Goal: Task Accomplishment & Management: Complete application form

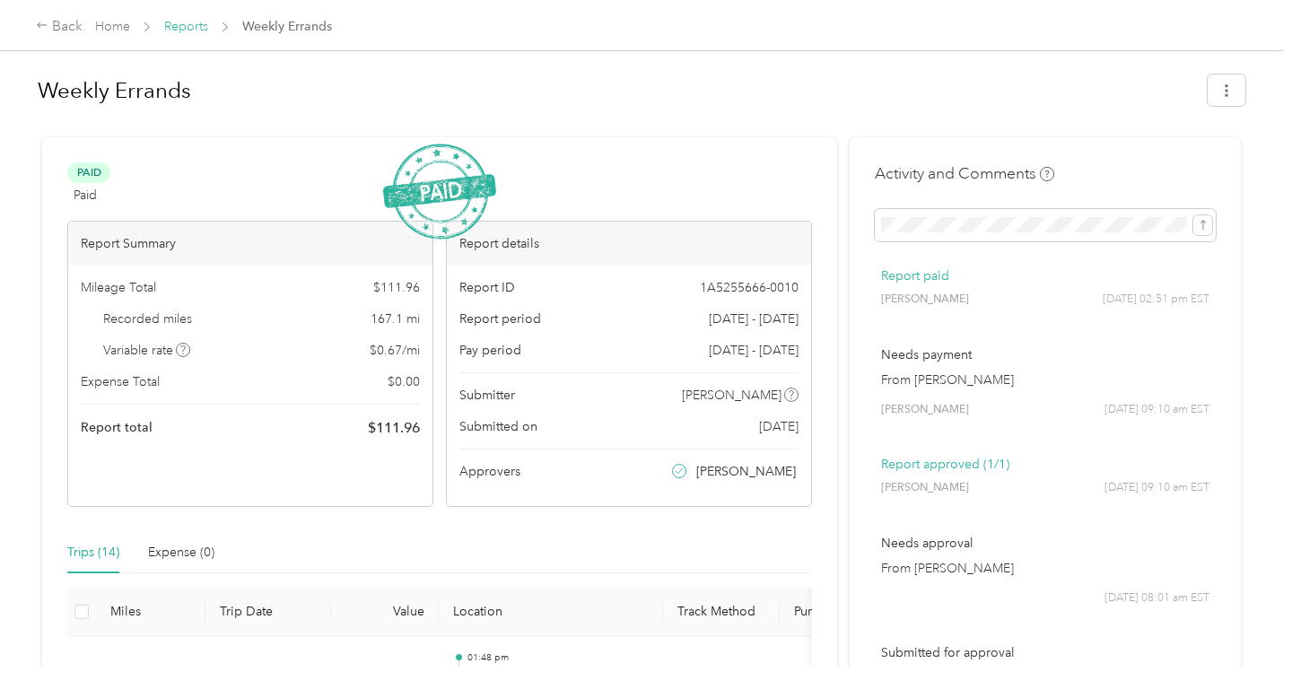
click at [196, 23] on link "Reports" at bounding box center [186, 26] width 44 height 15
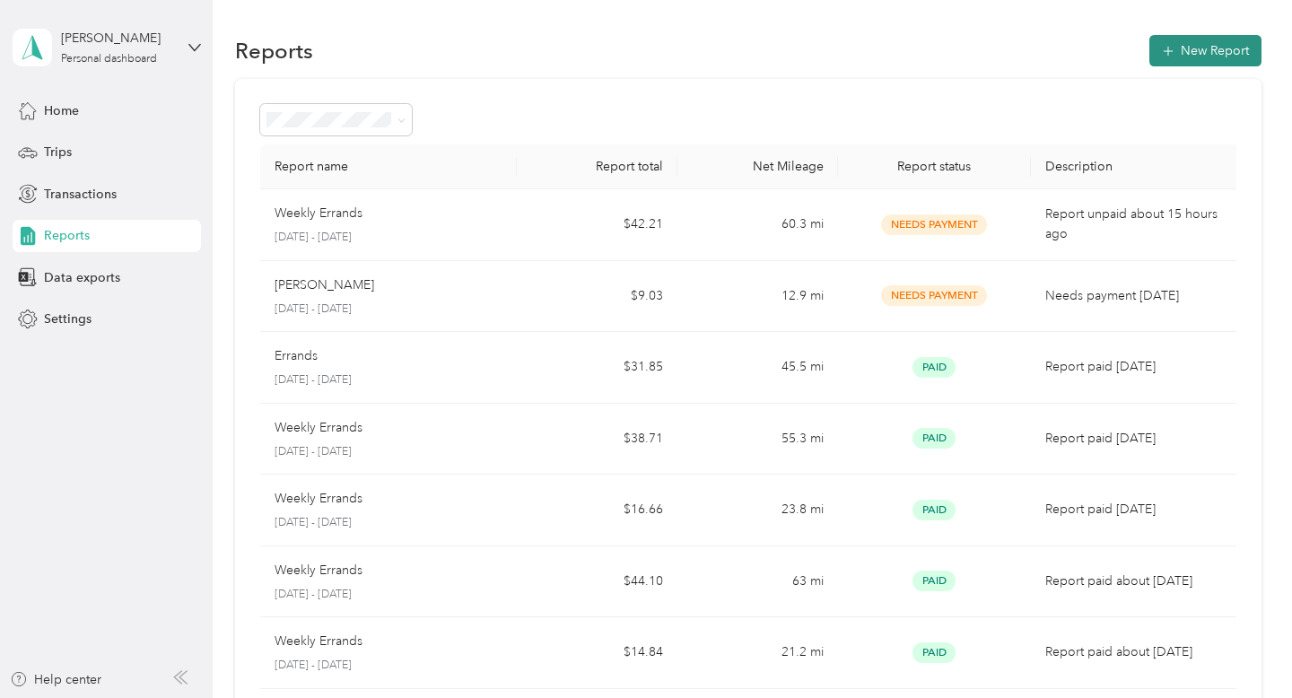
click at [1224, 59] on button "New Report" at bounding box center [1205, 50] width 112 height 31
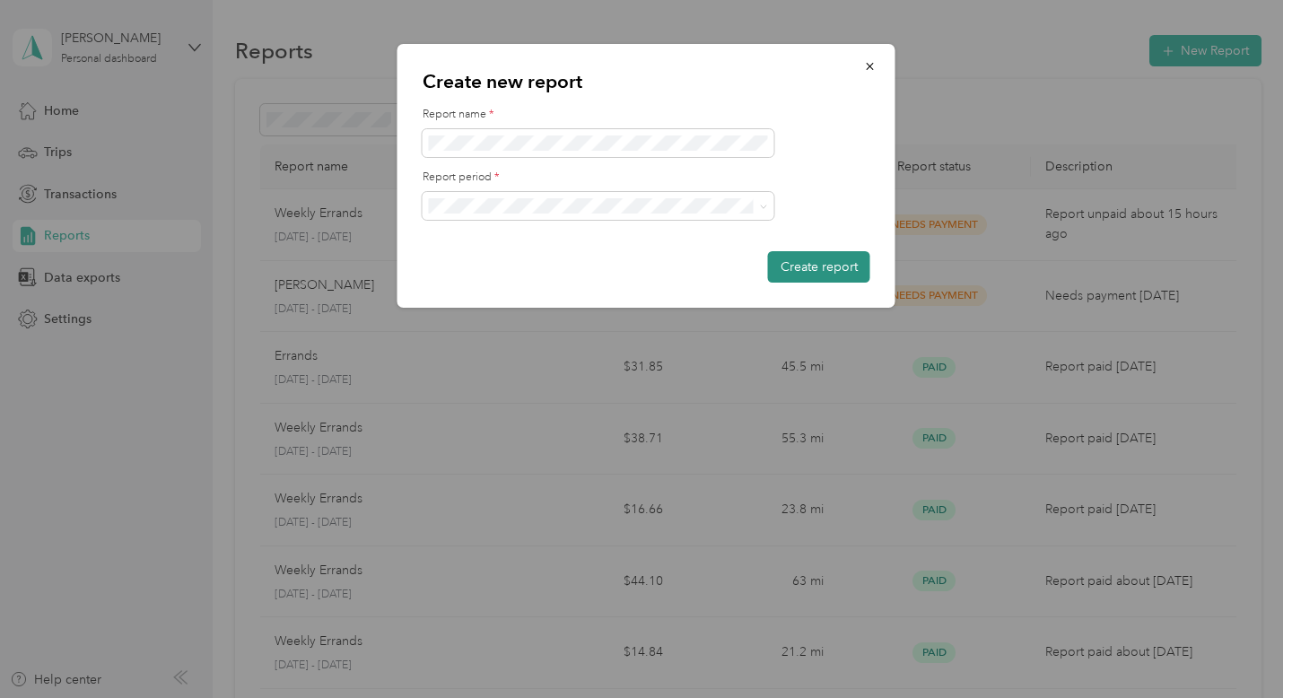
click at [836, 263] on button "Create report" at bounding box center [819, 266] width 102 height 31
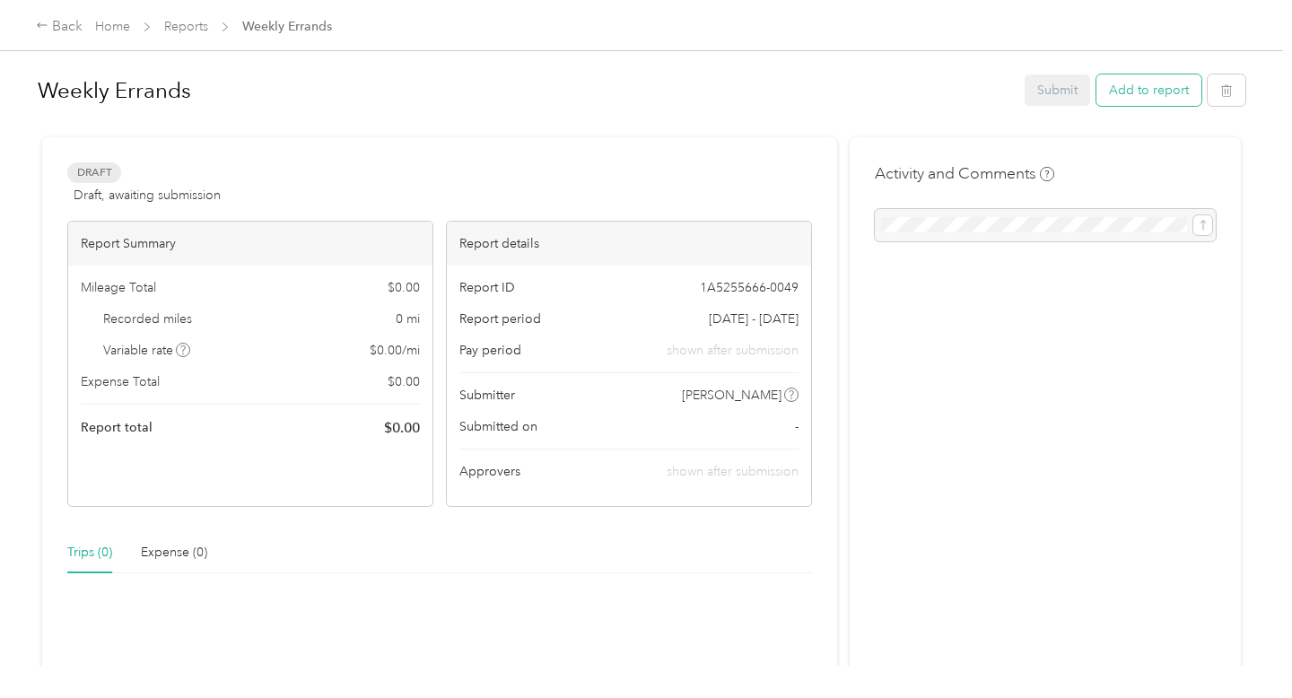
click at [1170, 92] on button "Add to report" at bounding box center [1148, 89] width 105 height 31
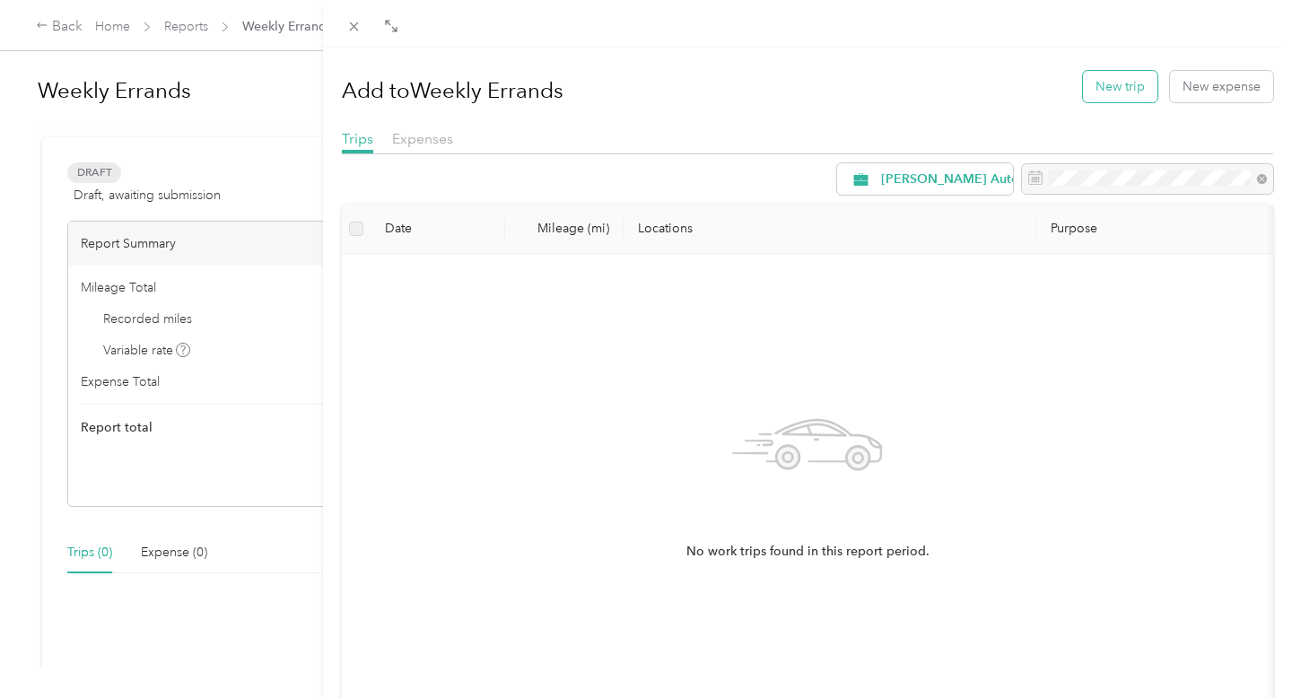
click at [1110, 83] on button "New trip" at bounding box center [1120, 86] width 74 height 31
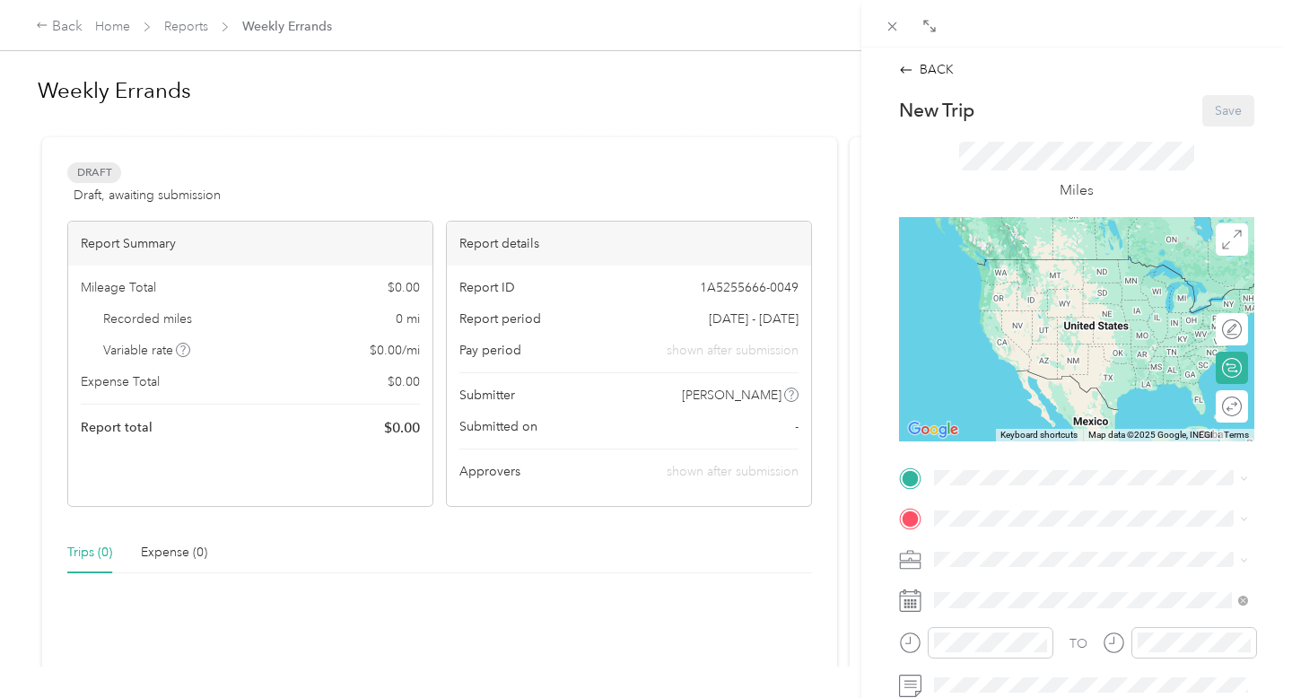
click at [1053, 267] on strong "[STREET_ADDRESS][PERSON_NAME]" at bounding box center [1136, 271] width 213 height 31
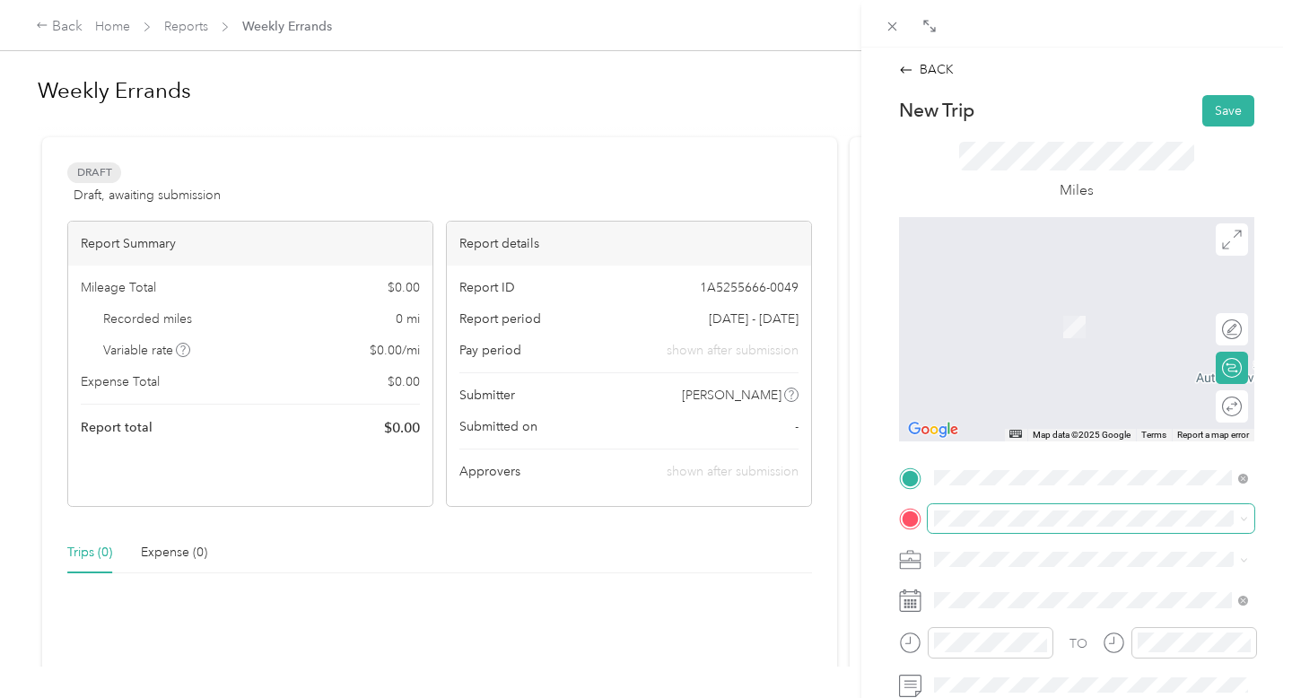
click at [1010, 528] on span at bounding box center [1090, 518] width 326 height 29
click at [1071, 482] on div "TEAM [STREET_ADDRESS][GEOGRAPHIC_DATA][STREET_ADDRESS][US_STATE][GEOGRAPHIC_DAT…" at bounding box center [1059, 474] width 182 height 44
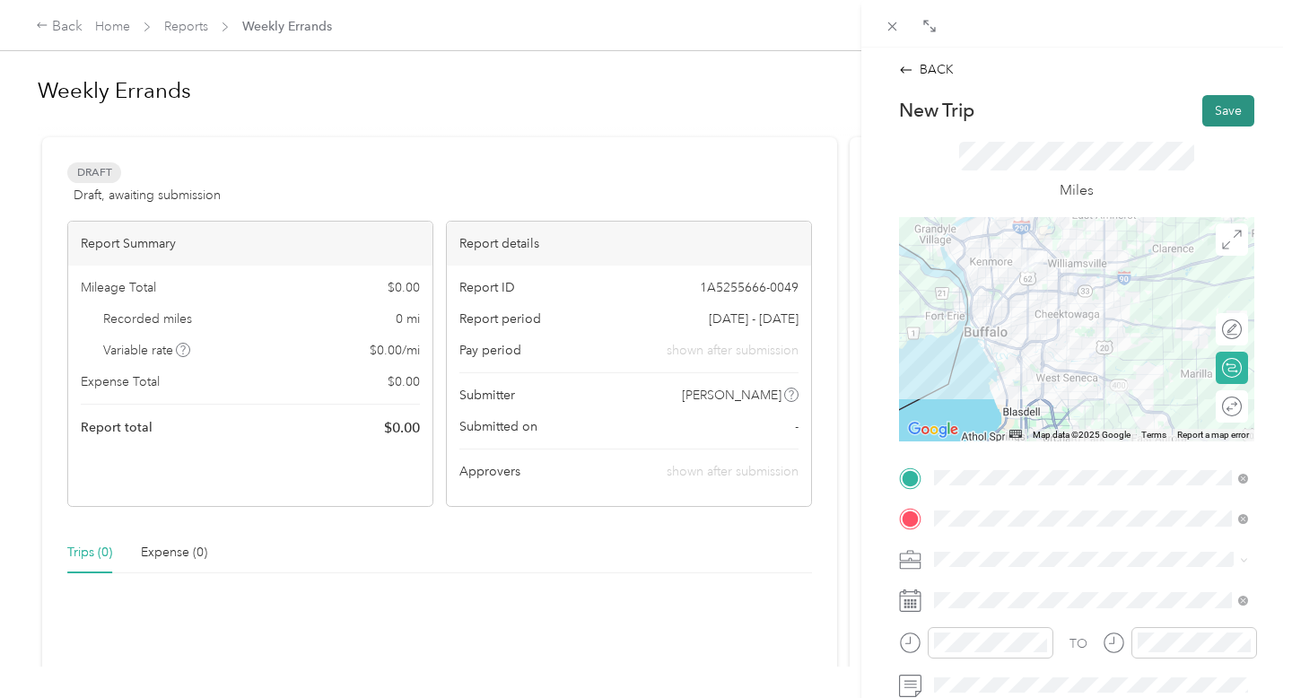
click at [1226, 105] on button "Save" at bounding box center [1228, 110] width 52 height 31
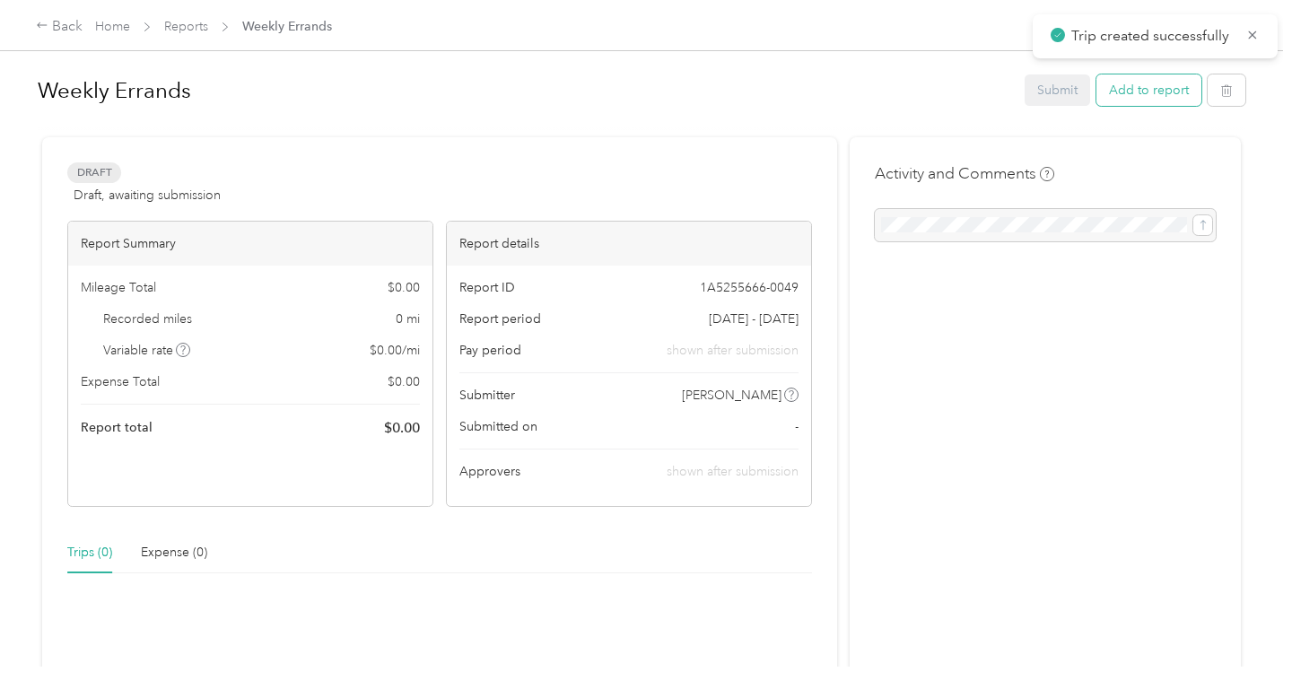
click at [1151, 87] on button "Add to report" at bounding box center [1148, 89] width 105 height 31
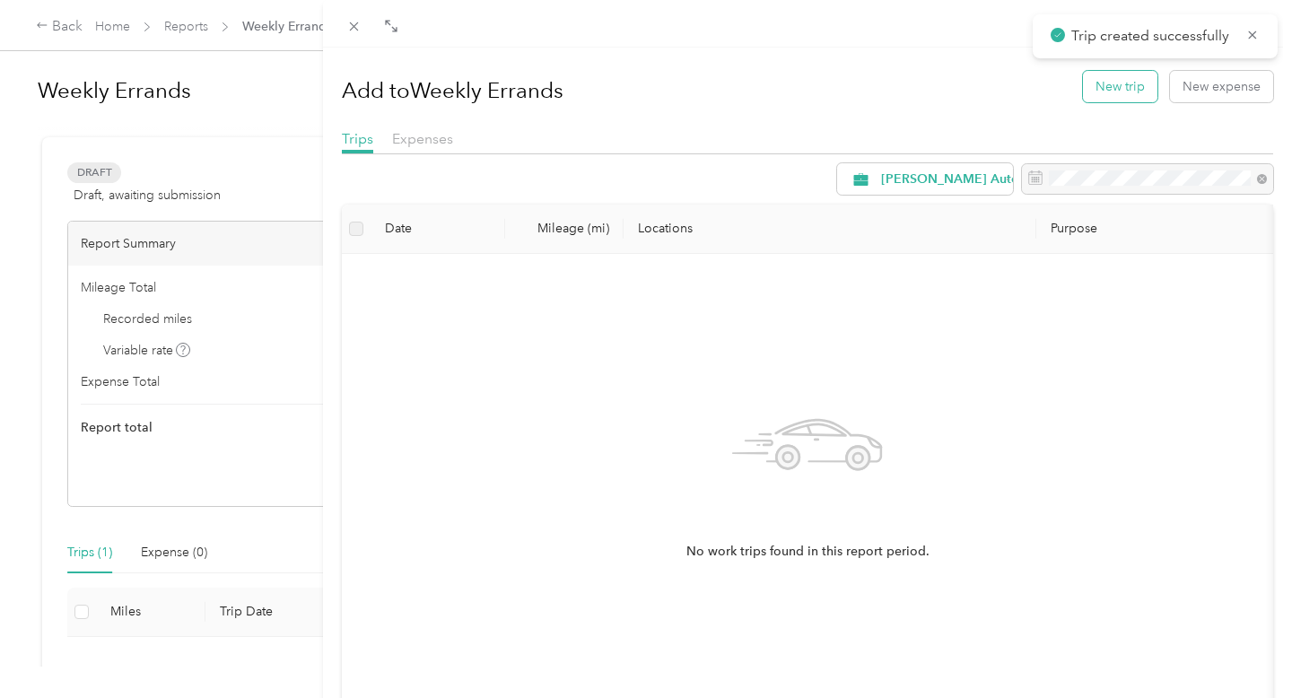
click at [1112, 98] on button "New trip" at bounding box center [1120, 86] width 74 height 31
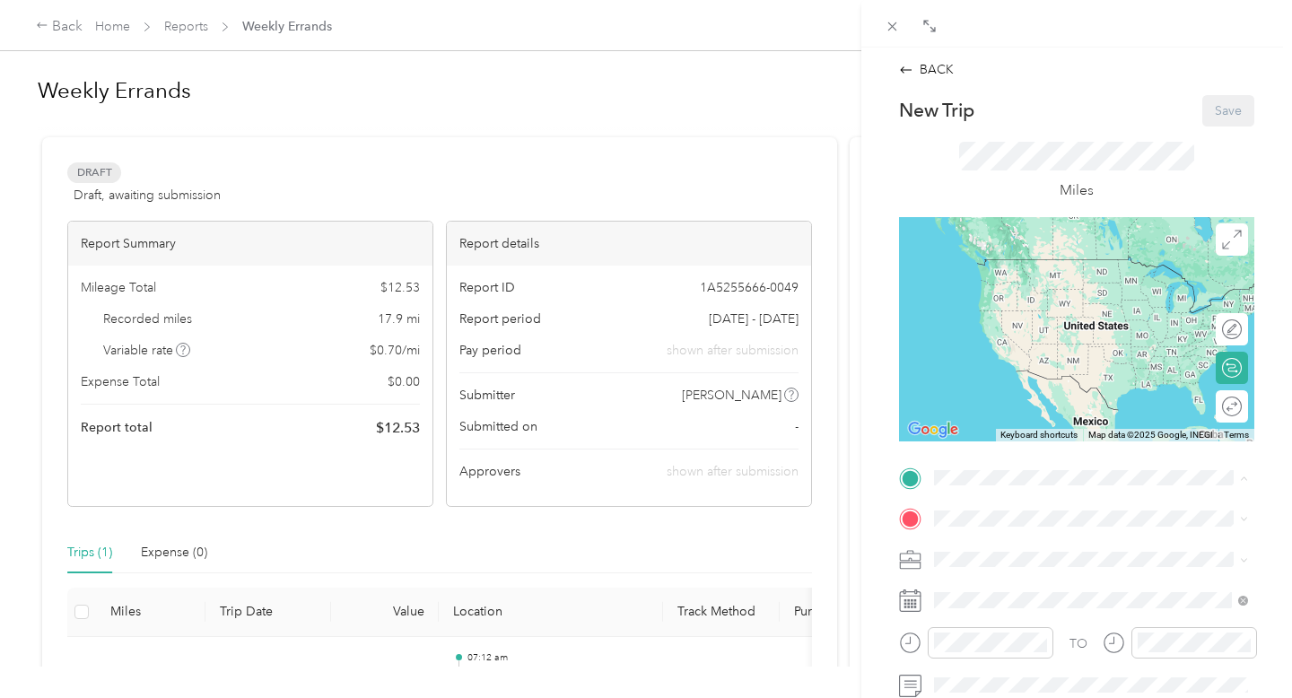
click at [1032, 440] on div "TEAM [STREET_ADDRESS][GEOGRAPHIC_DATA][STREET_ADDRESS][US_STATE][GEOGRAPHIC_DAT…" at bounding box center [1059, 434] width 182 height 44
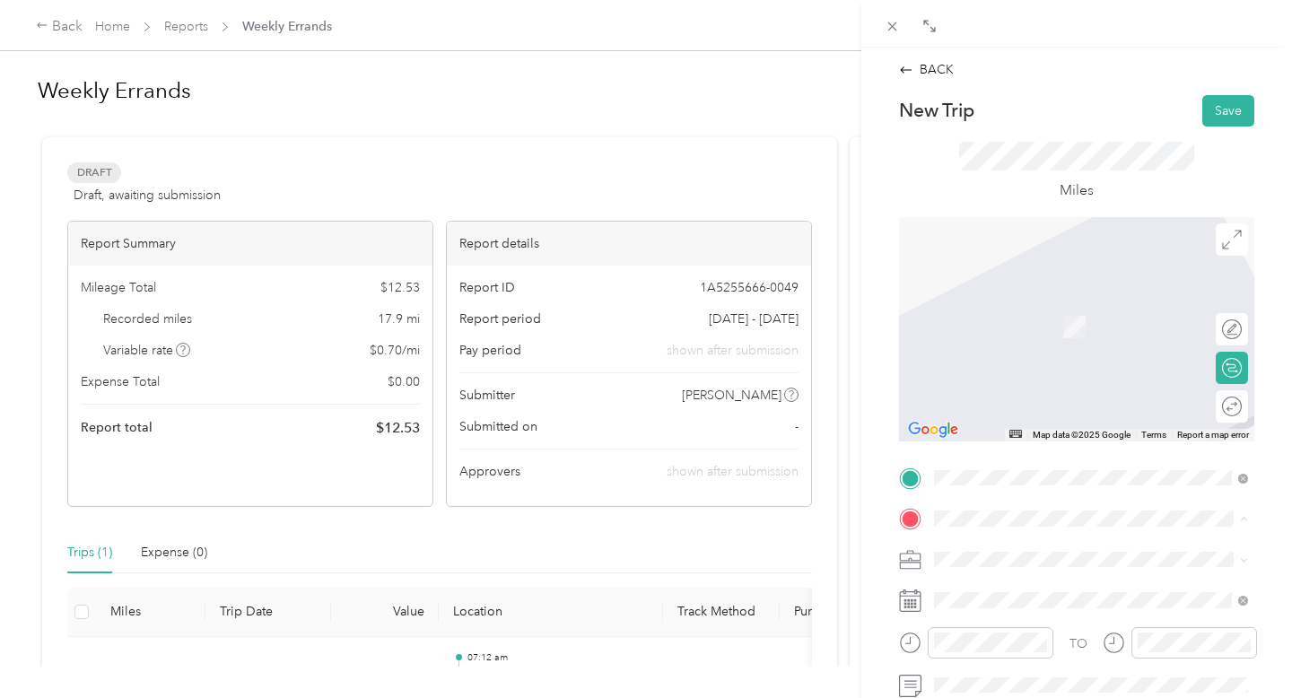
click at [1062, 416] on span "[STREET_ADDRESS][US_STATE]" at bounding box center [1057, 423] width 179 height 15
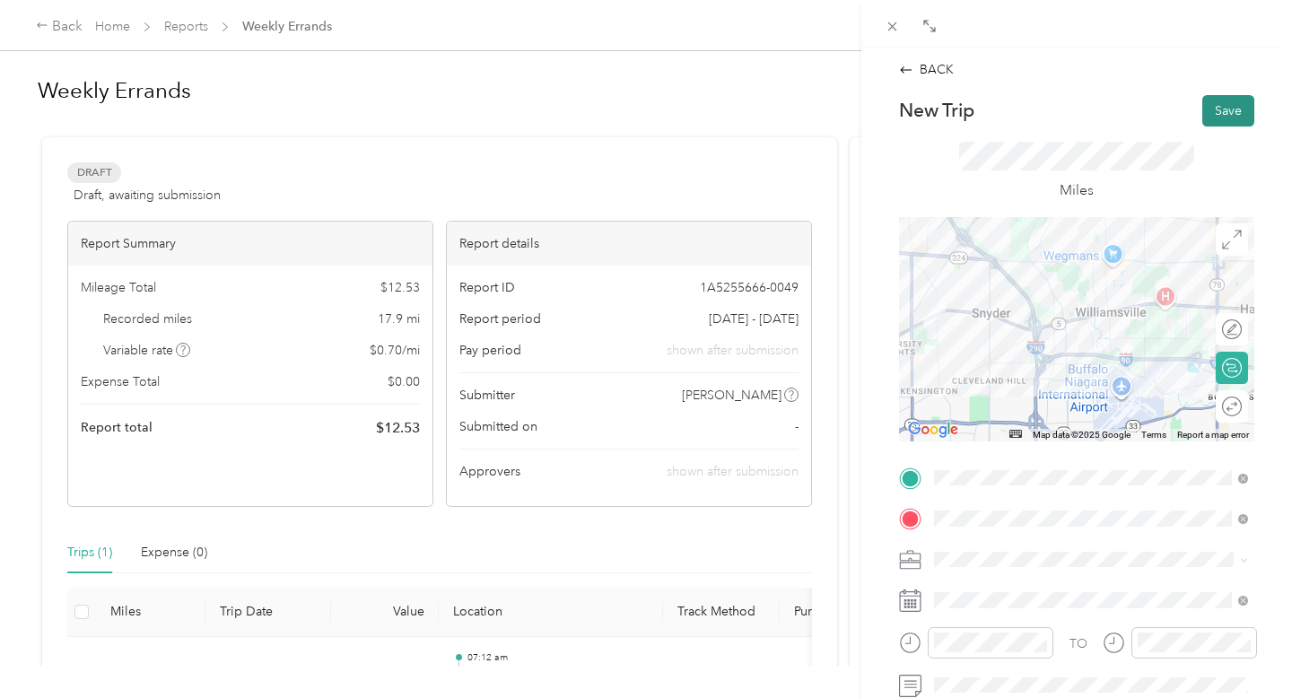
click at [1203, 104] on button "Save" at bounding box center [1228, 110] width 52 height 31
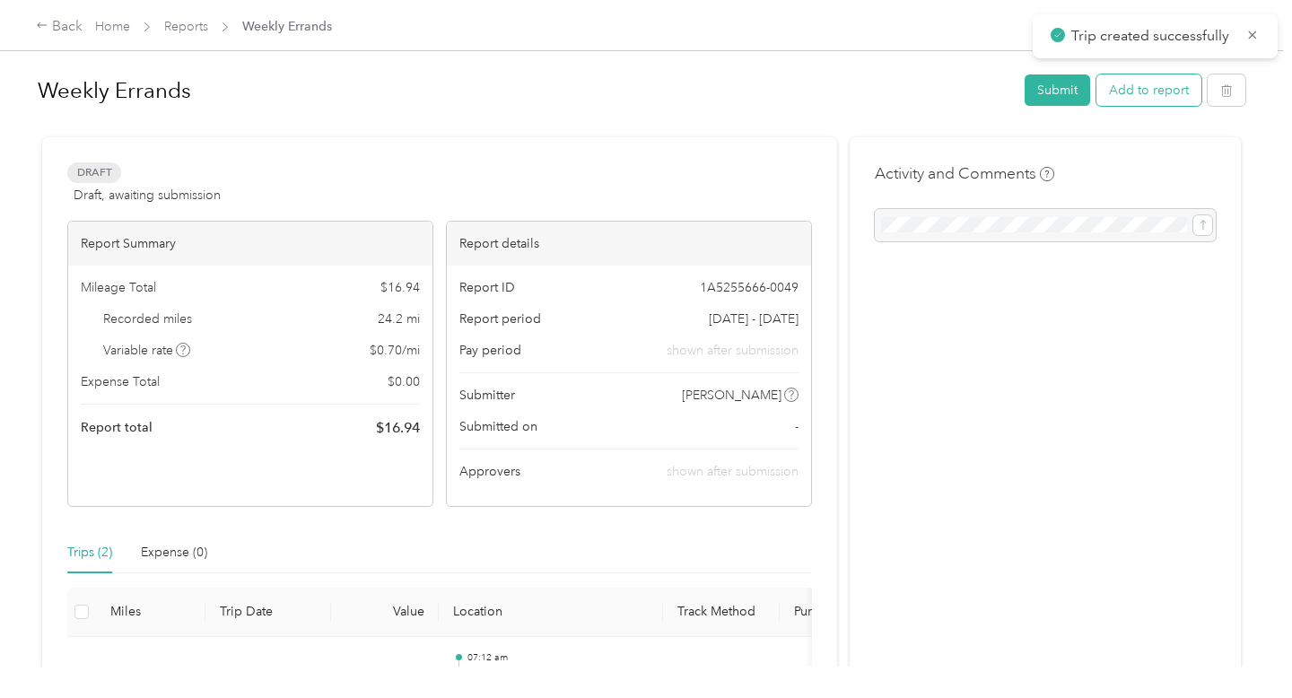
click at [1147, 87] on button "Add to report" at bounding box center [1148, 89] width 105 height 31
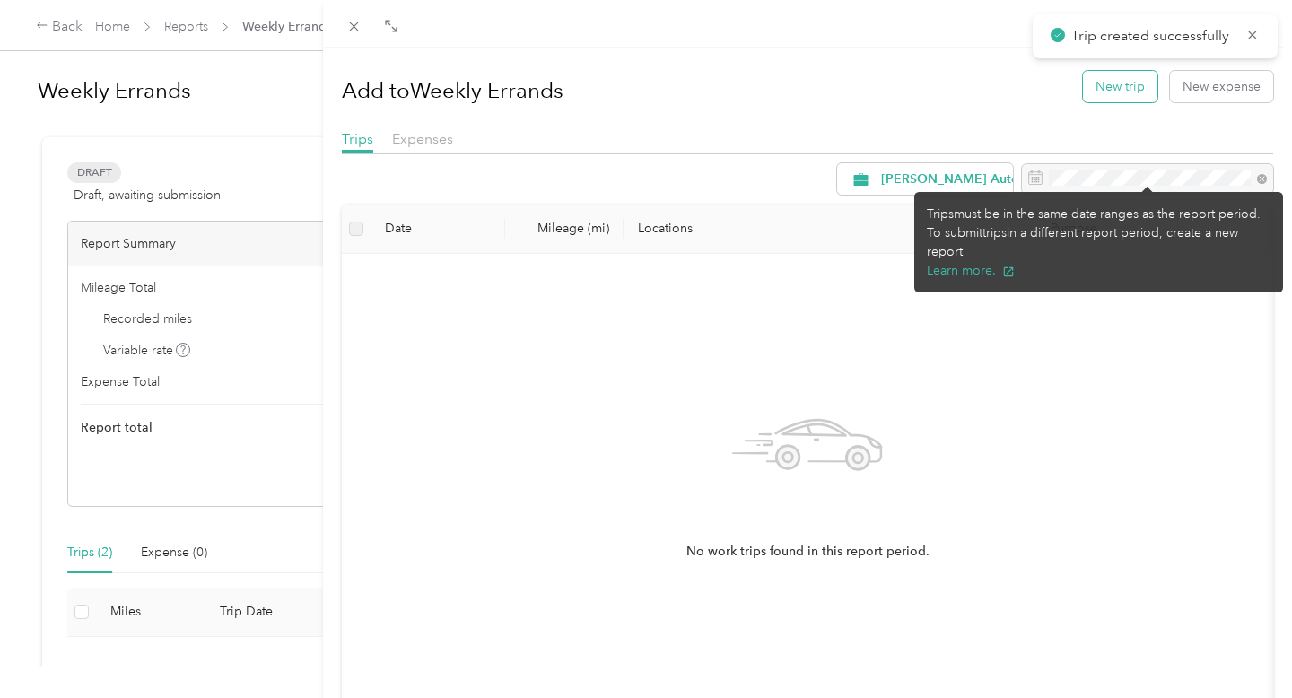
click at [1105, 81] on button "New trip" at bounding box center [1120, 86] width 74 height 31
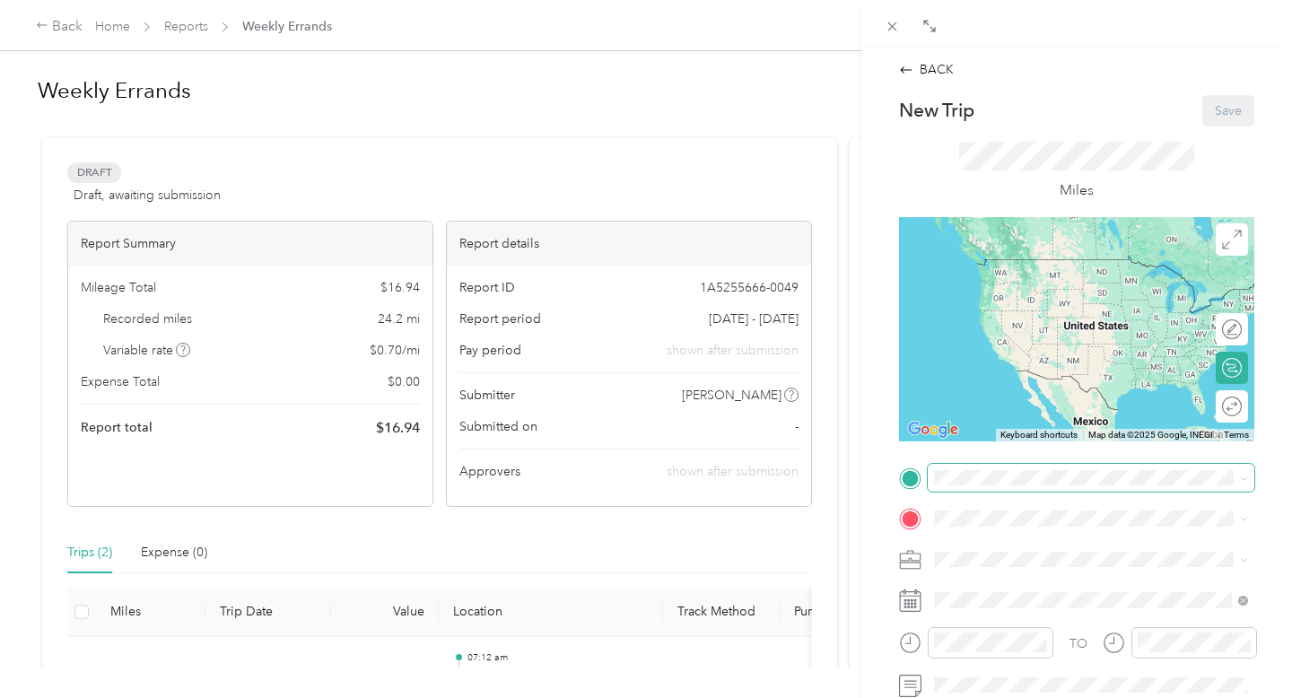
click at [986, 489] on span at bounding box center [1090, 478] width 326 height 29
click at [1111, 348] on strong "[STREET_ADDRESS]" at bounding box center [1090, 356] width 120 height 16
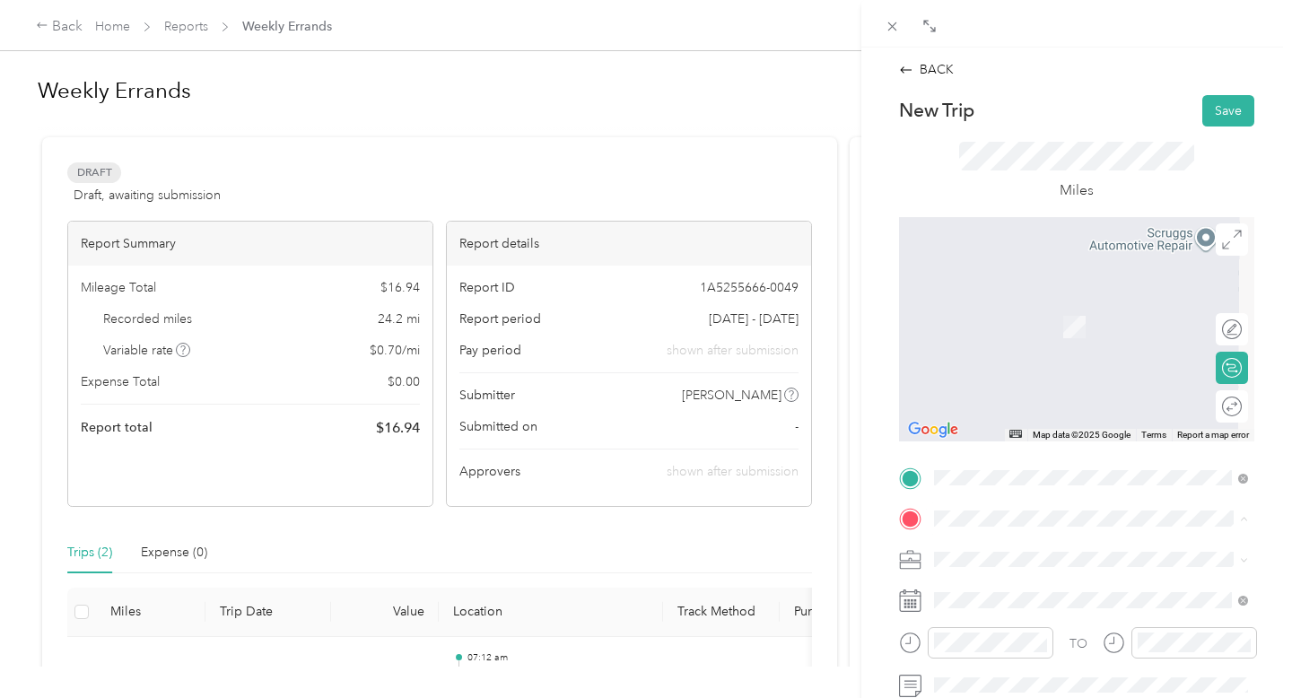
click at [1054, 308] on strong "[STREET_ADDRESS][PERSON_NAME]" at bounding box center [1136, 314] width 213 height 31
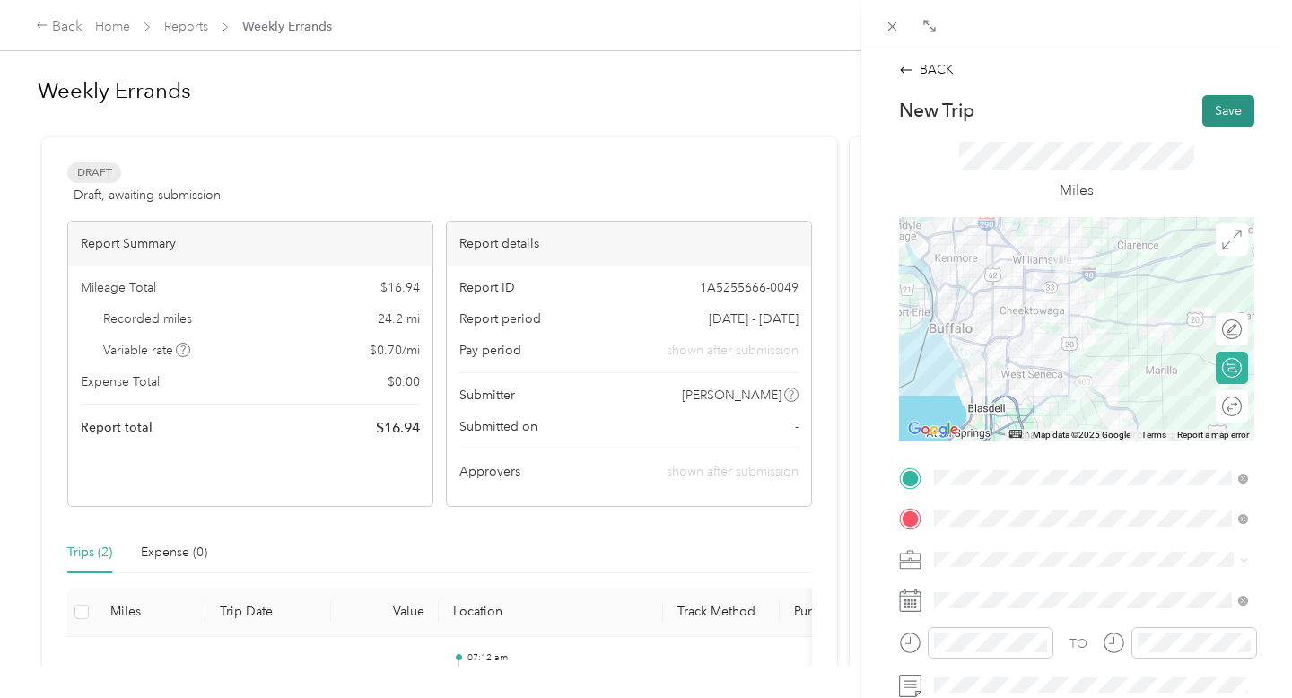
click at [1219, 109] on button "Save" at bounding box center [1228, 110] width 52 height 31
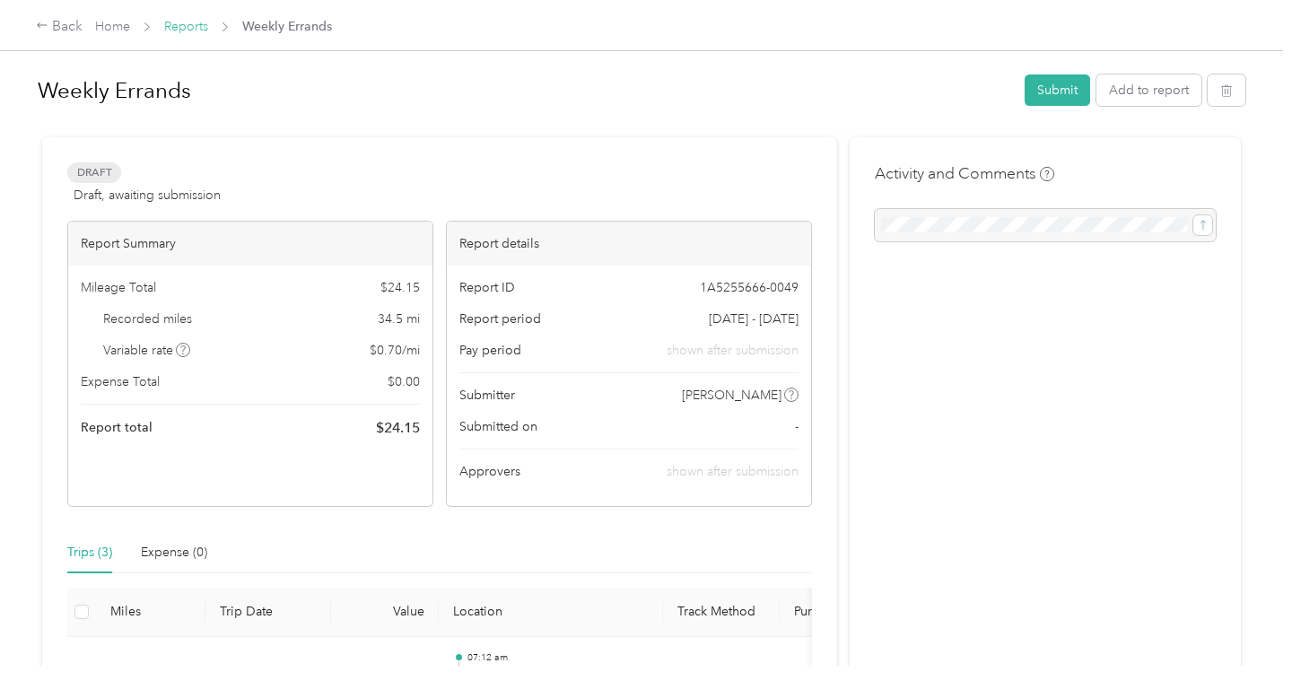
click at [187, 31] on link "Reports" at bounding box center [186, 26] width 44 height 15
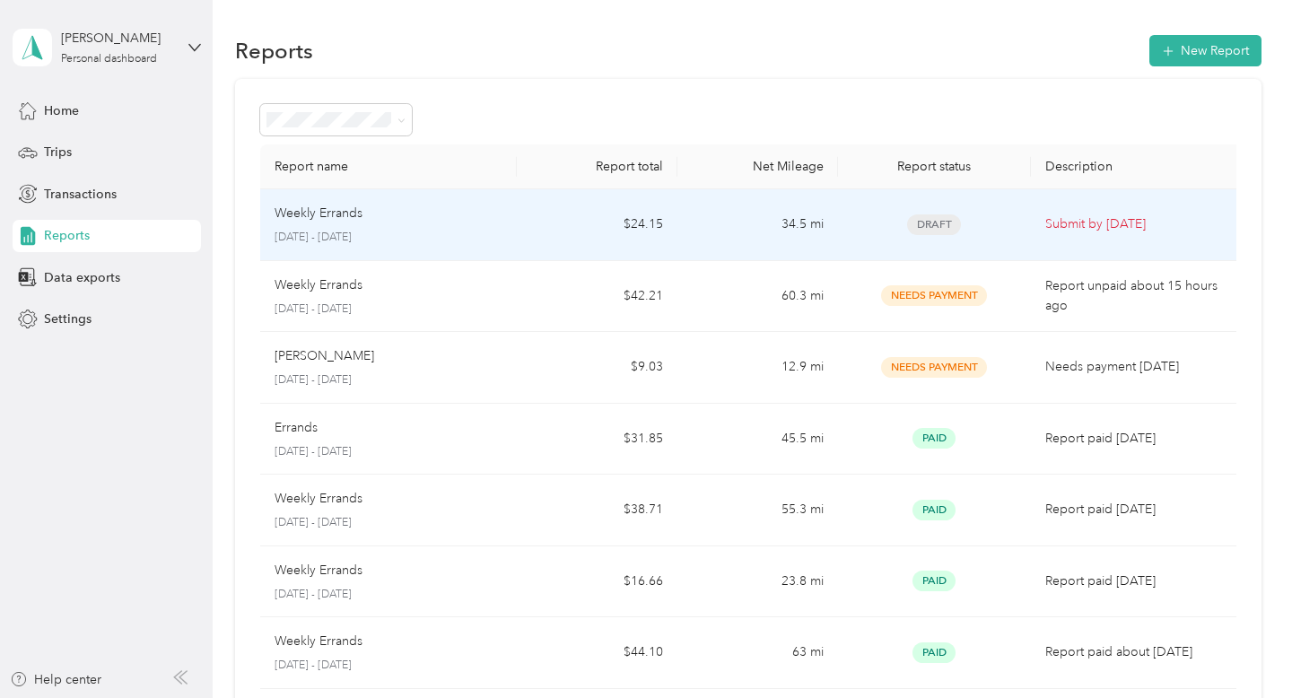
click at [552, 250] on td "$24.15" at bounding box center [597, 225] width 161 height 72
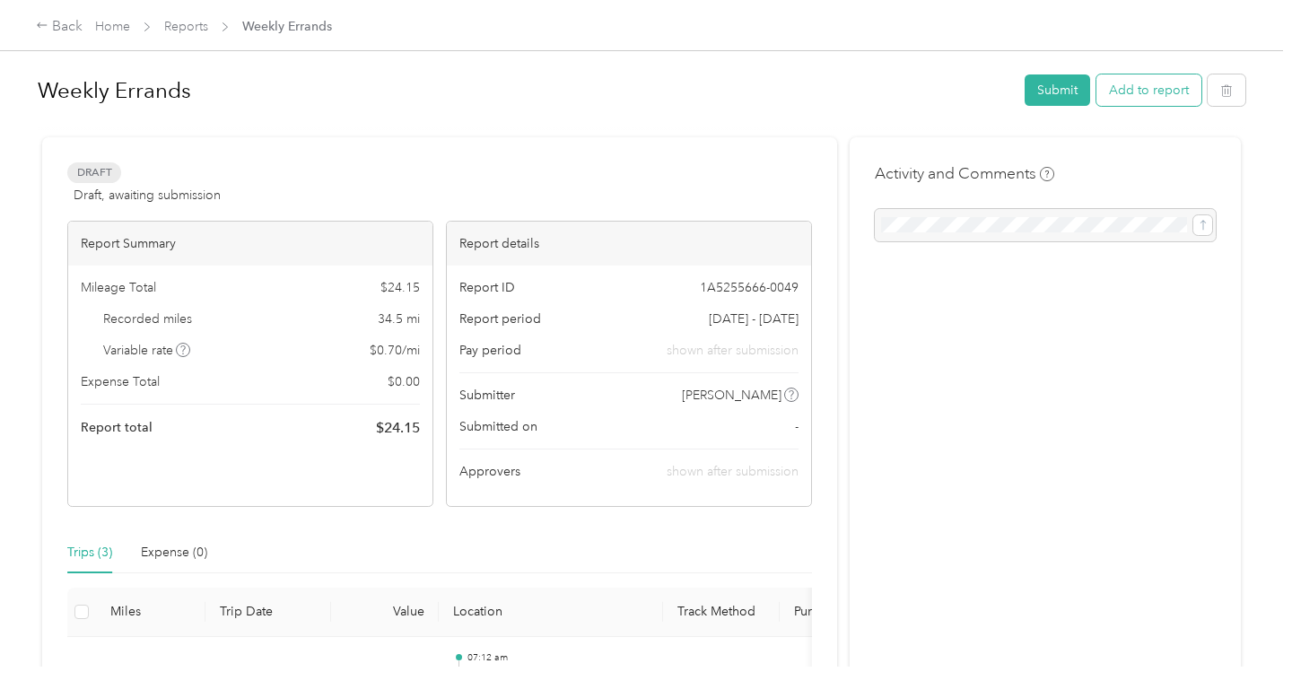
click at [1158, 89] on button "Add to report" at bounding box center [1148, 89] width 105 height 31
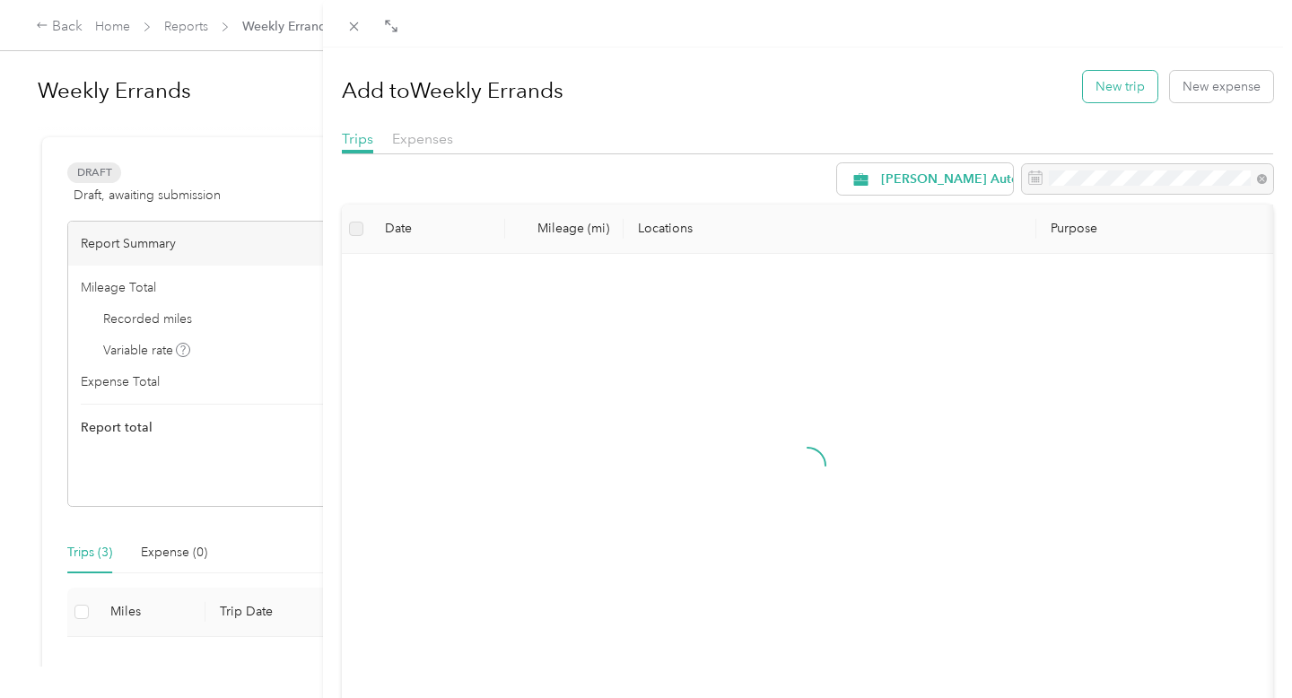
click at [1126, 93] on button "New trip" at bounding box center [1120, 86] width 74 height 31
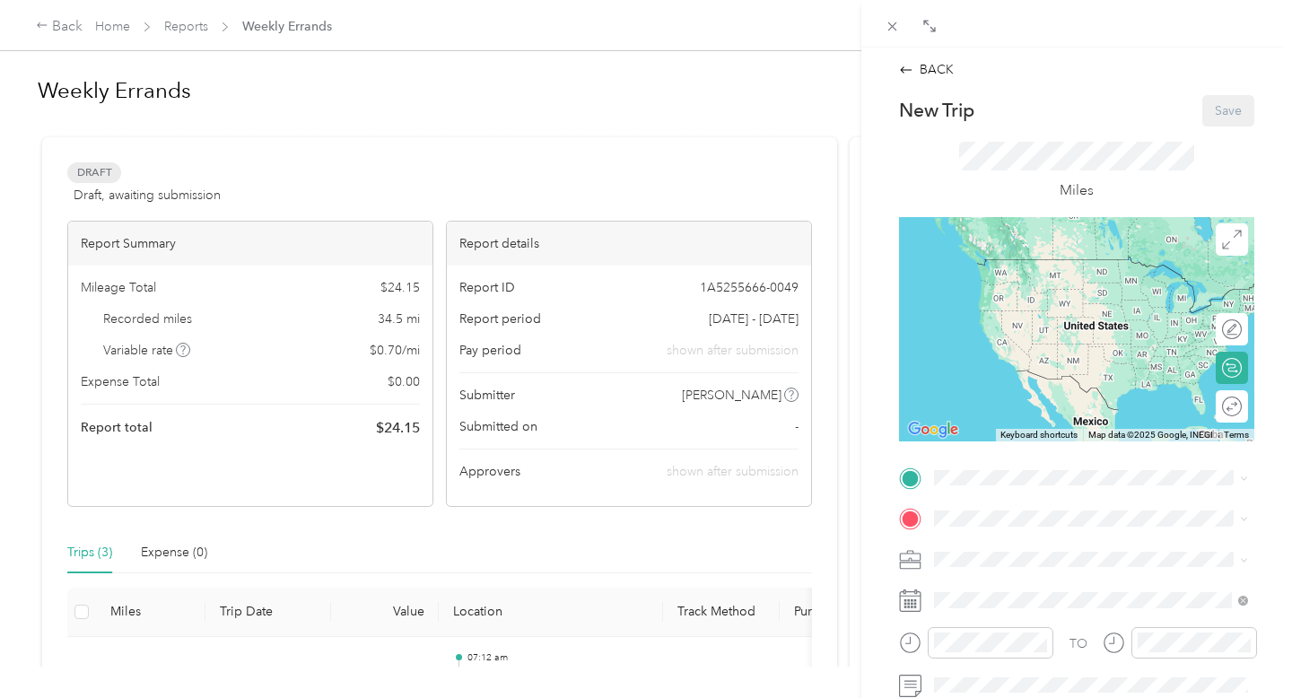
click at [1041, 298] on span "[STREET_ADDRESS][PERSON_NAME][US_STATE]" at bounding box center [1074, 310] width 213 height 34
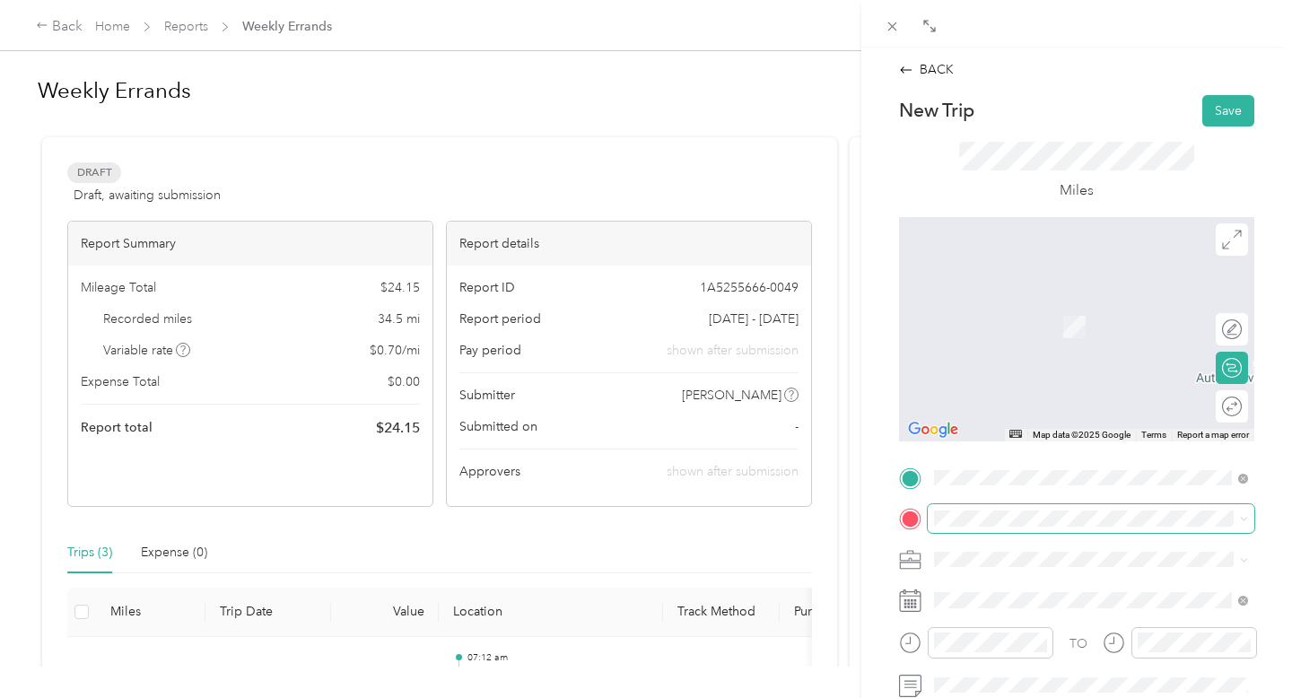
click at [983, 509] on span at bounding box center [1090, 518] width 326 height 29
click at [1069, 474] on div "TEAM [STREET_ADDRESS]" at bounding box center [1059, 463] width 182 height 22
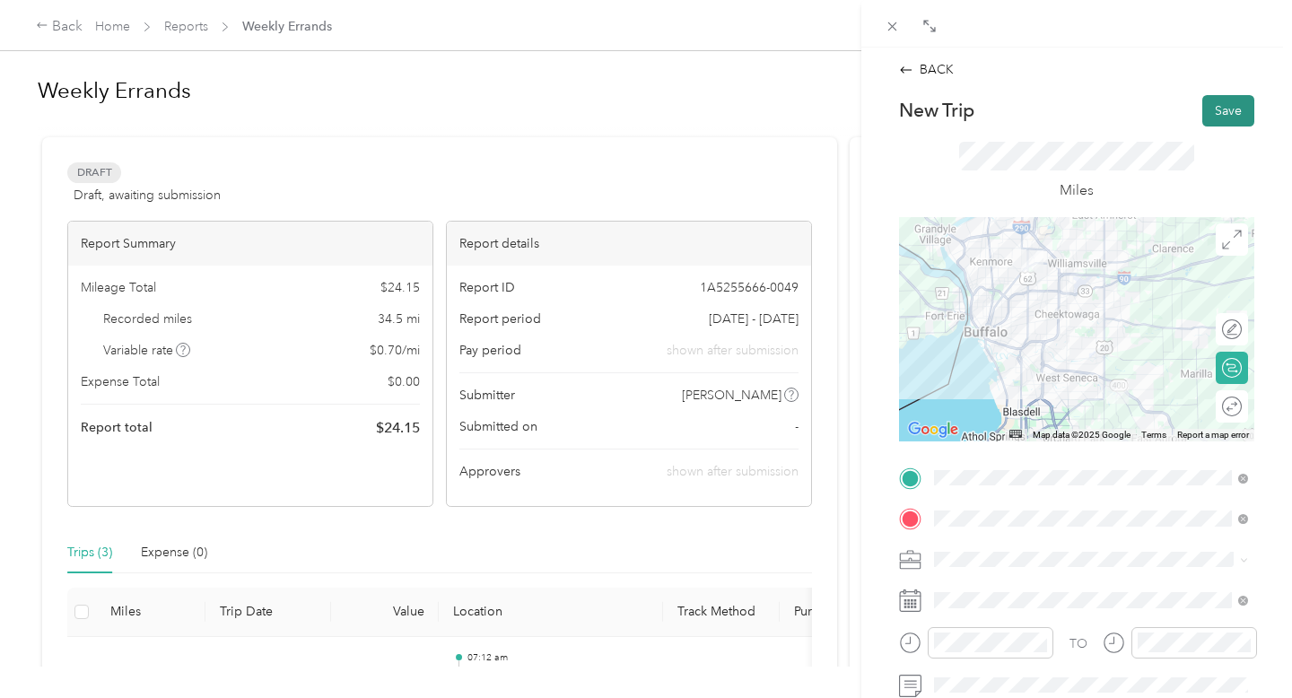
click at [1224, 116] on button "Save" at bounding box center [1228, 110] width 52 height 31
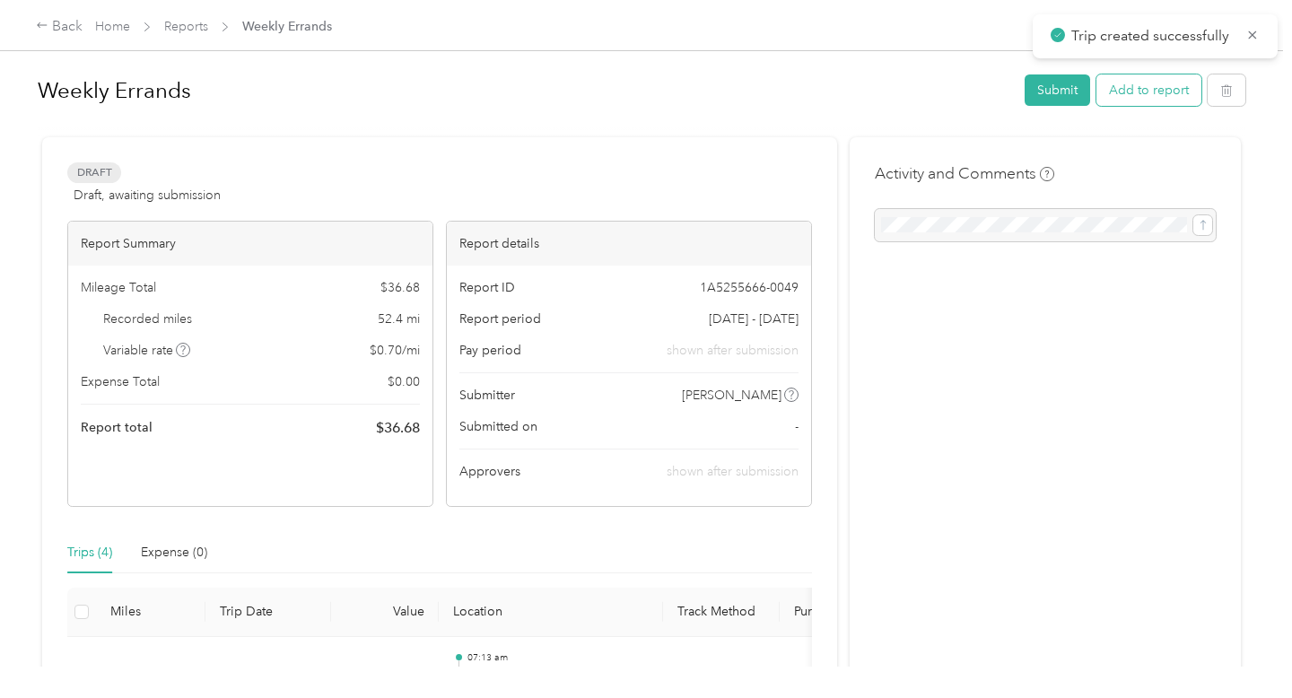
click at [1137, 100] on button "Add to report" at bounding box center [1148, 89] width 105 height 31
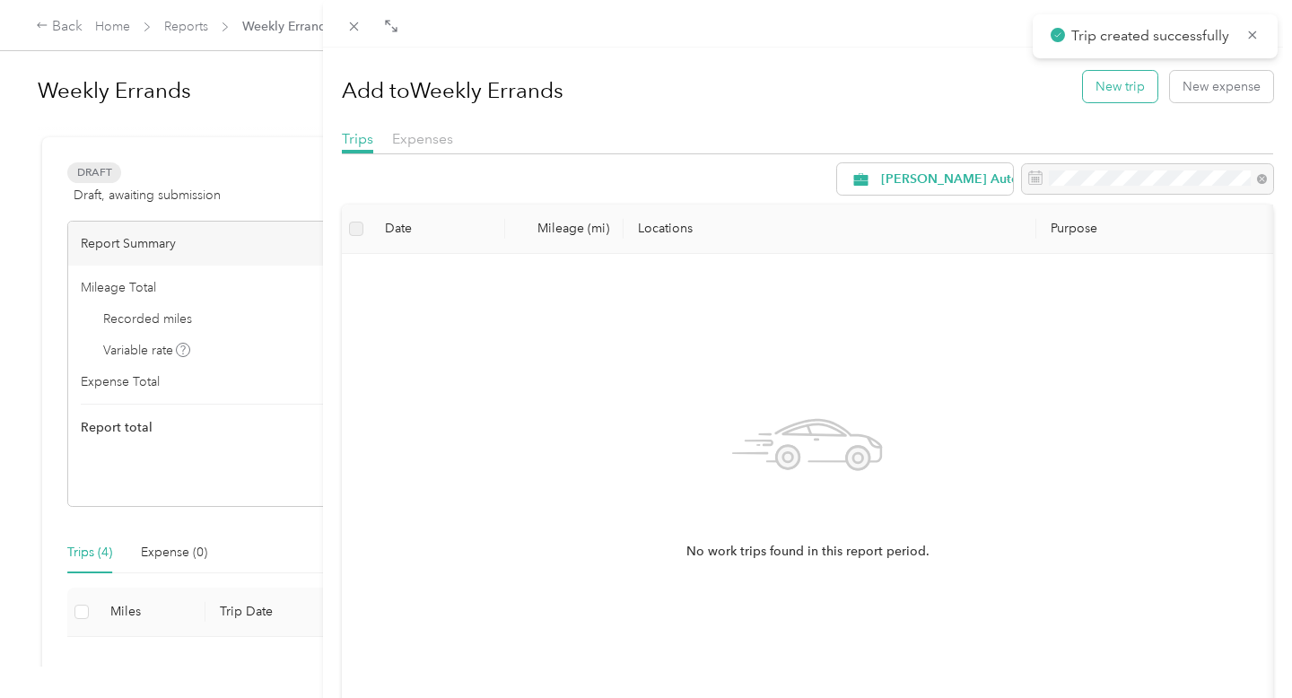
click at [1106, 94] on button "New trip" at bounding box center [1120, 86] width 74 height 31
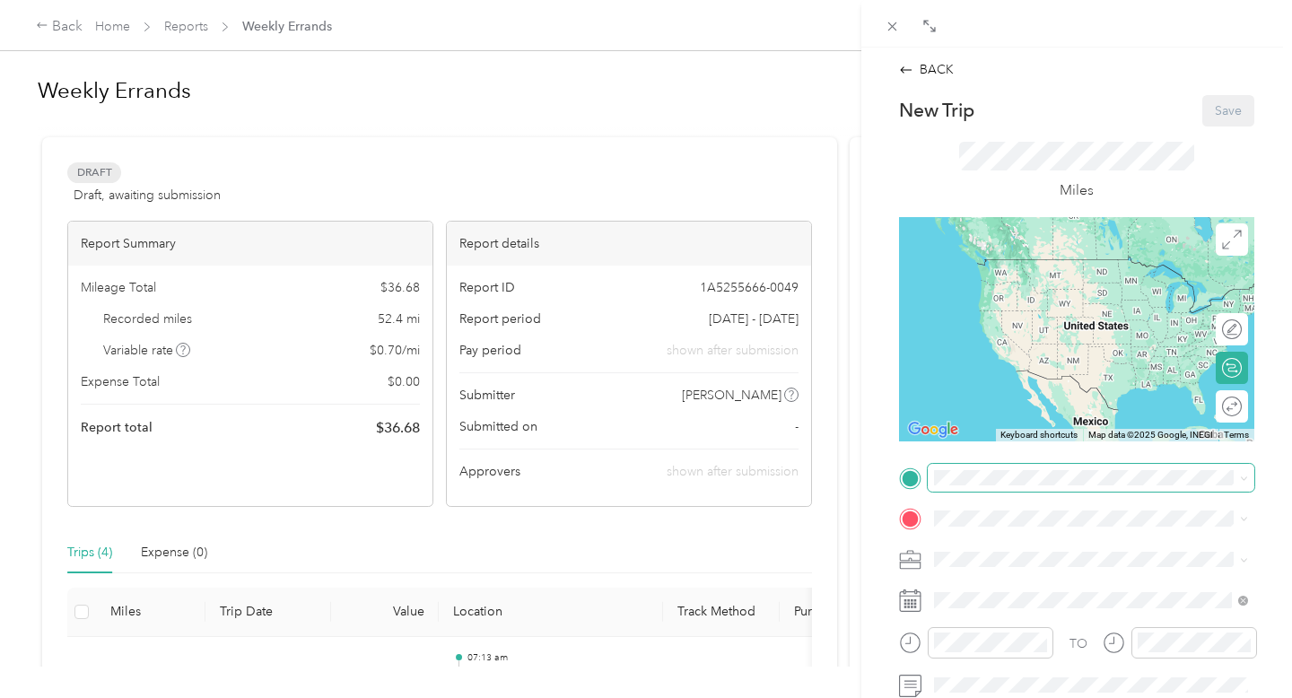
click at [992, 467] on span at bounding box center [1090, 478] width 326 height 29
click at [1039, 428] on strong "[STREET_ADDRESS]" at bounding box center [1090, 422] width 120 height 16
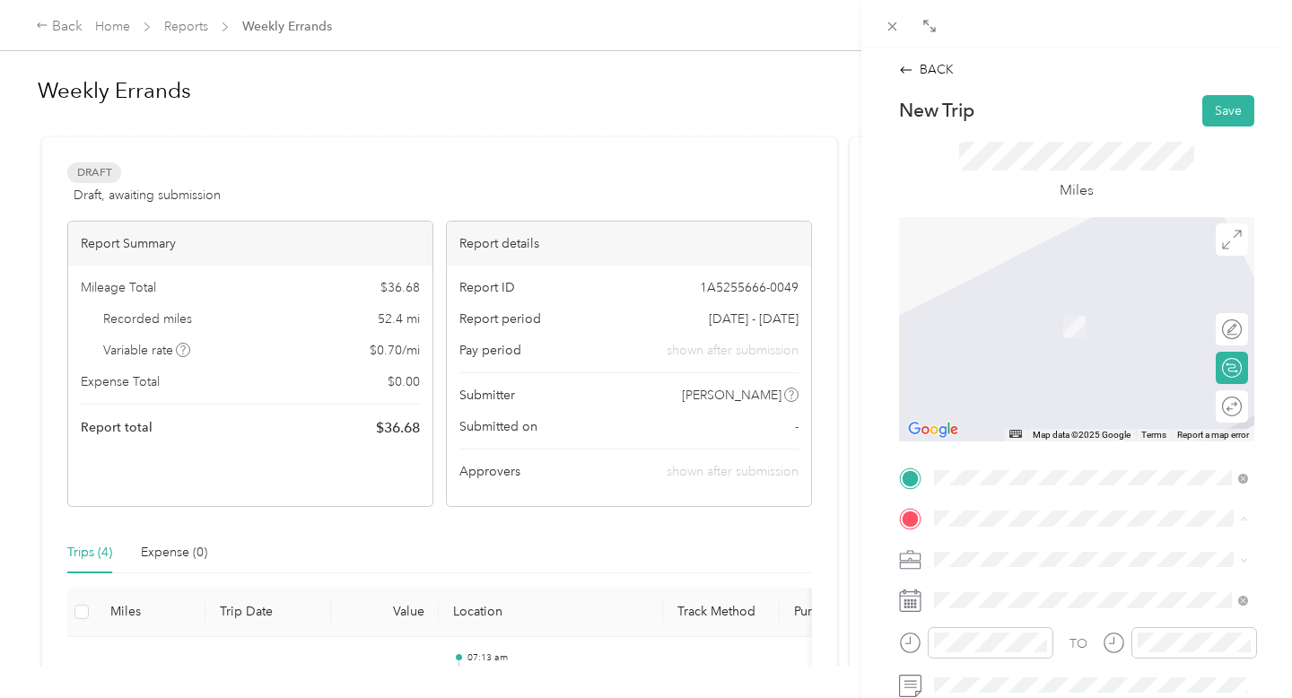
click at [1083, 319] on div "TEAM [STREET_ADDRESS][GEOGRAPHIC_DATA][PERSON_NAME][STREET_ADDRESS][PERSON_NAME…" at bounding box center [1105, 335] width 274 height 73
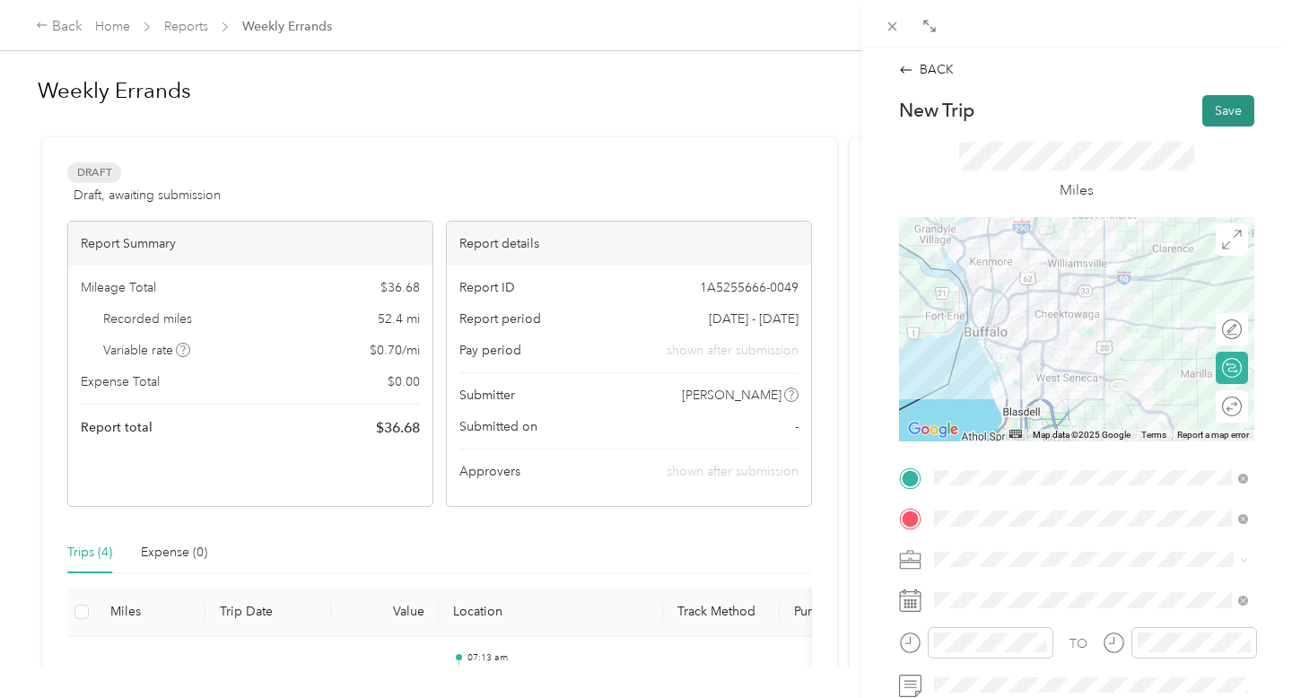
click at [1222, 108] on button "Save" at bounding box center [1228, 110] width 52 height 31
